Goal: Find specific page/section: Find specific page/section

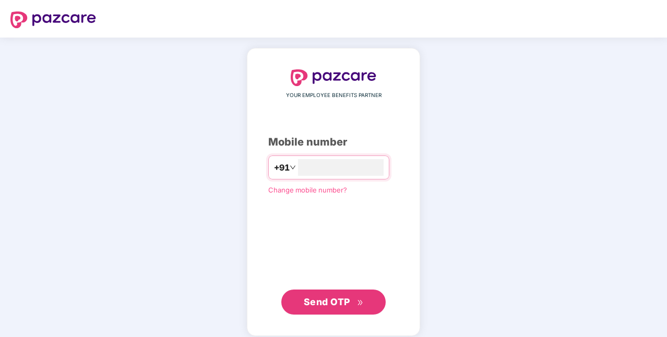
type input "**********"
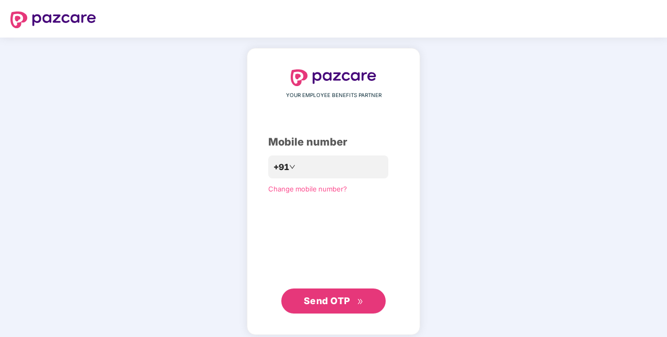
click at [312, 298] on span "Send OTP" at bounding box center [327, 300] width 46 height 11
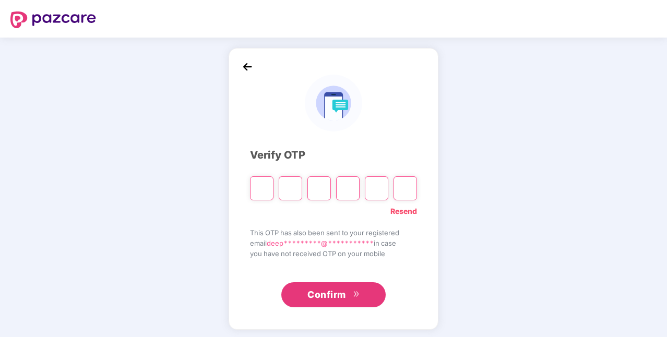
type input "*"
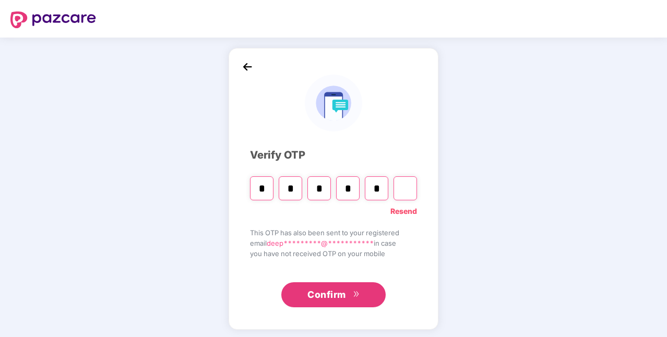
type input "*"
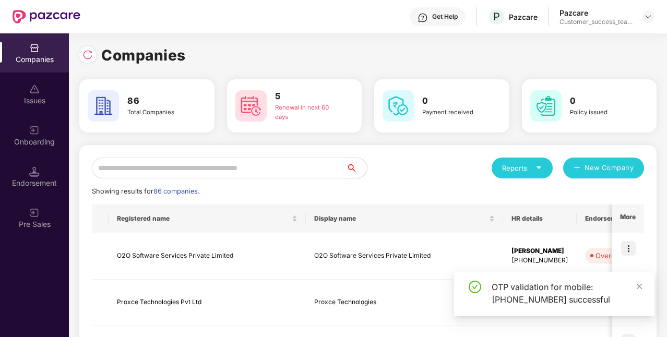
click at [522, 170] on div "Reports" at bounding box center [522, 168] width 40 height 10
click at [520, 195] on div "Companies" at bounding box center [517, 195] width 38 height 11
click at [524, 171] on div "Reports" at bounding box center [522, 168] width 40 height 10
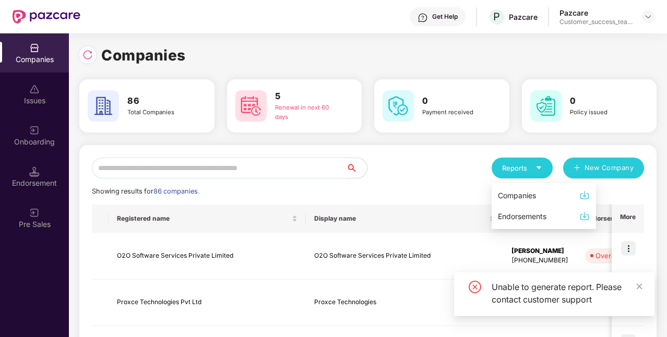
click at [522, 193] on div "Companies" at bounding box center [517, 195] width 38 height 11
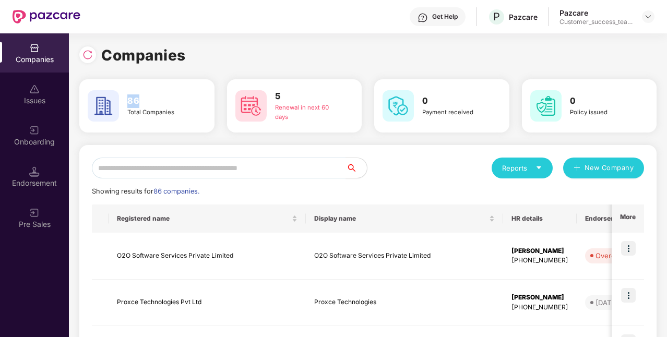
drag, startPoint x: 126, startPoint y: 100, endPoint x: 138, endPoint y: 102, distance: 12.2
click at [138, 102] on div "86 Total Companies" at bounding box center [160, 105] width 74 height 23
